Goal: Task Accomplishment & Management: Manage account settings

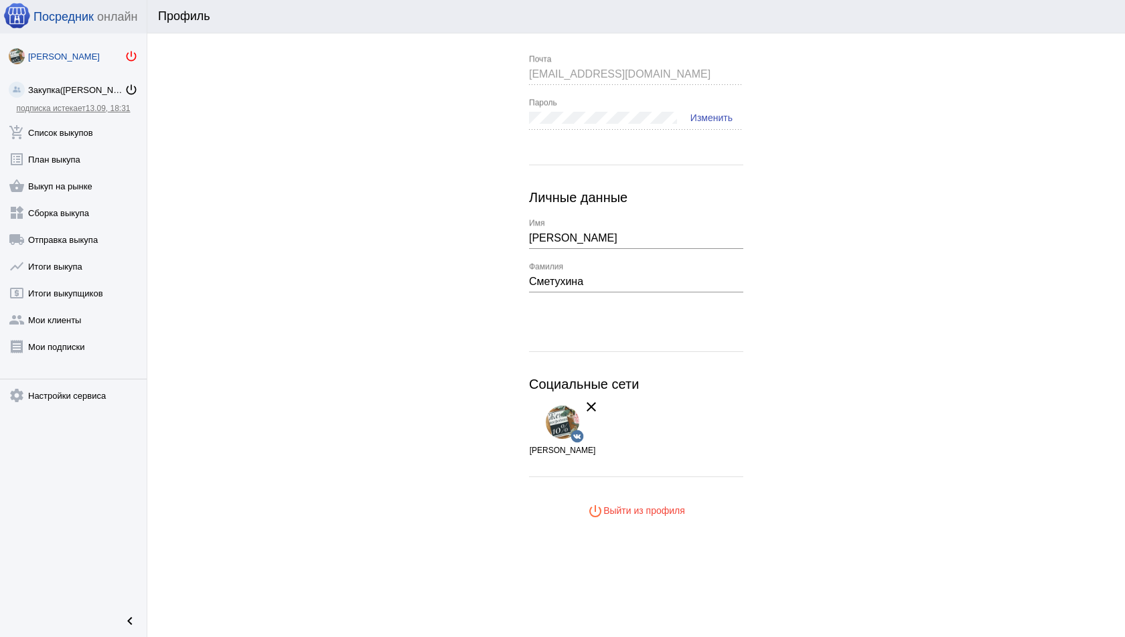
click at [137, 52] on mat-icon "power_settings_new" at bounding box center [131, 56] width 13 height 13
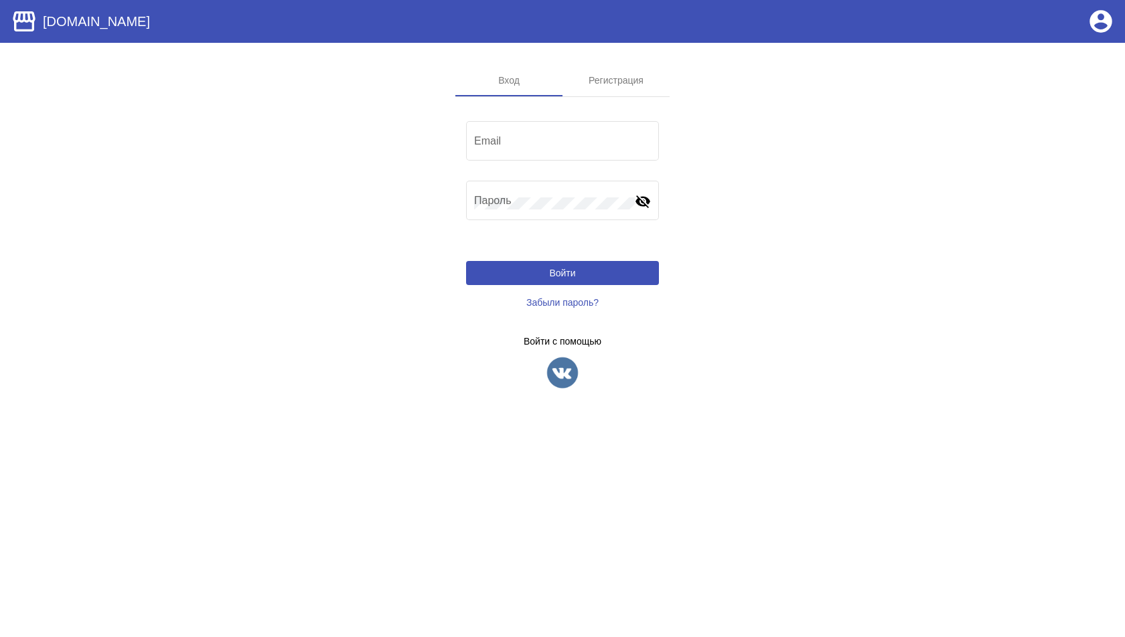
click at [549, 383] on img at bounding box center [562, 372] width 33 height 33
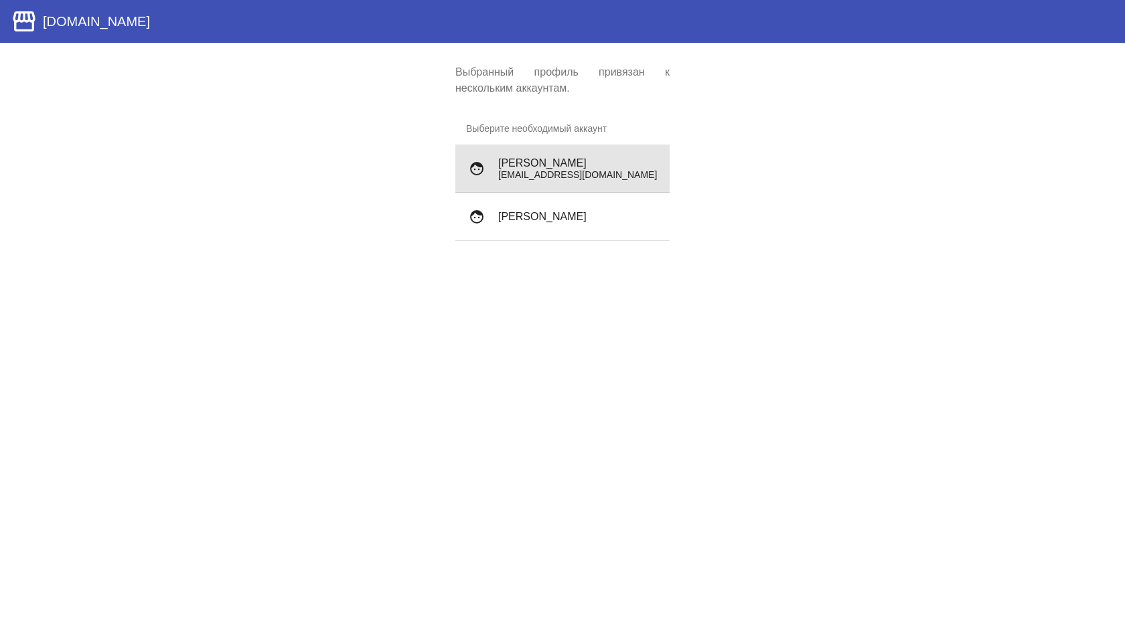
click at [564, 157] on h4 "Дмитрий Скворцов" at bounding box center [578, 163] width 161 height 12
